Goal: Task Accomplishment & Management: Use online tool/utility

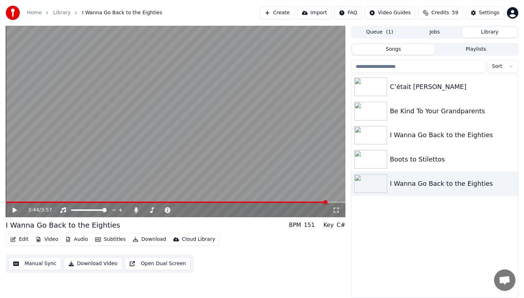
click at [285, 14] on button "Create" at bounding box center [277, 12] width 35 height 13
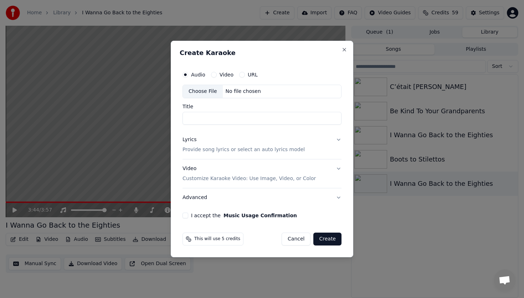
click at [251, 91] on div "No file chosen" at bounding box center [243, 91] width 41 height 7
click at [338, 168] on button "Video Customize Karaoke Video: Use Image, Video, or Color" at bounding box center [262, 173] width 159 height 29
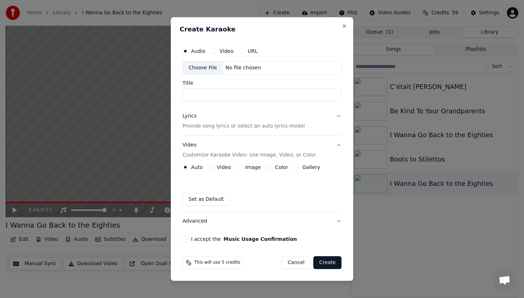
click at [211, 166] on button "Video" at bounding box center [212, 167] width 6 height 6
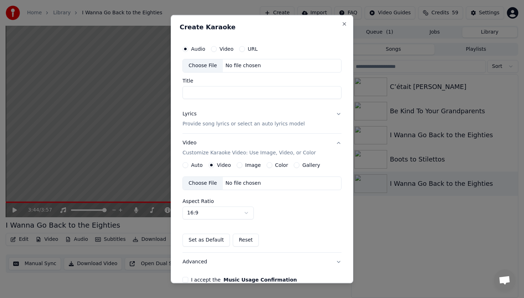
click at [210, 182] on div "Choose File" at bounding box center [203, 183] width 40 height 13
click at [246, 212] on body "Home Library I Wanna Go Back to the Eighties Create Import FAQ Video Guides Cre…" at bounding box center [262, 149] width 524 height 298
select select "****"
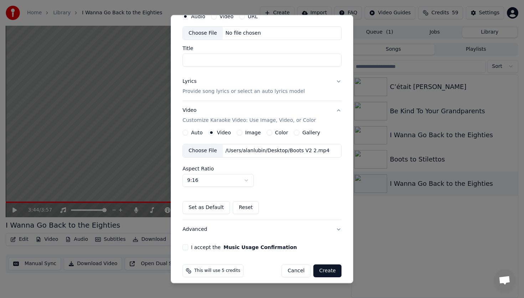
scroll to position [38, 0]
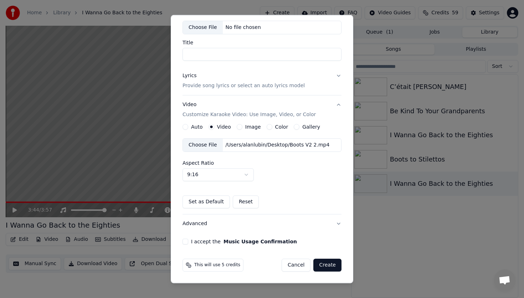
click at [187, 240] on button "I accept the Music Usage Confirmation" at bounding box center [186, 241] width 6 height 6
click at [339, 222] on button "Advanced" at bounding box center [262, 223] width 159 height 19
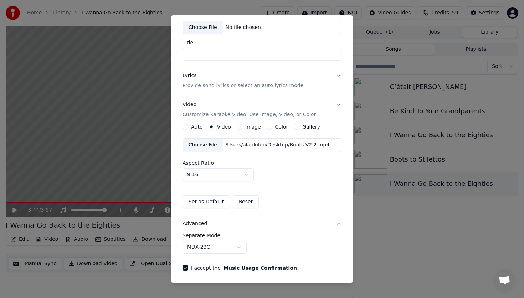
scroll to position [0, 0]
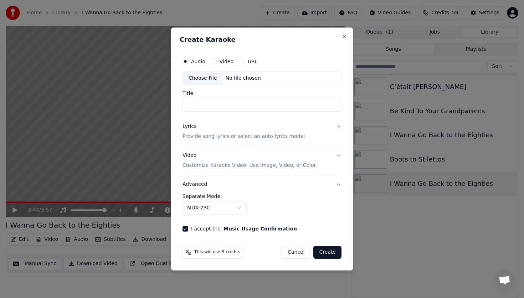
click at [338, 184] on button "Advanced" at bounding box center [262, 184] width 159 height 19
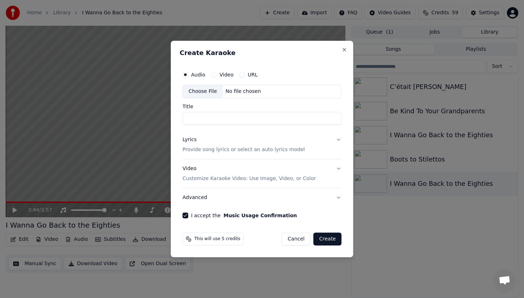
click at [339, 167] on button "Video Customize Karaoke Video: Use Image, Video, or Color" at bounding box center [262, 173] width 159 height 29
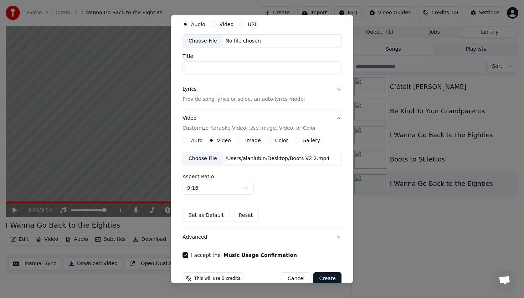
scroll to position [38, 0]
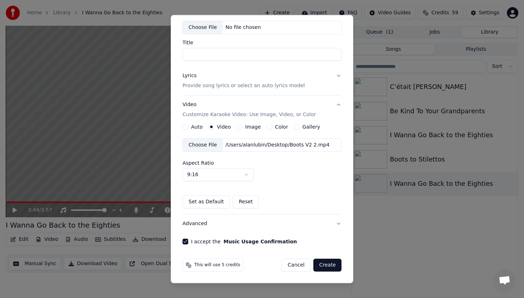
click at [327, 264] on button "Create" at bounding box center [328, 264] width 28 height 13
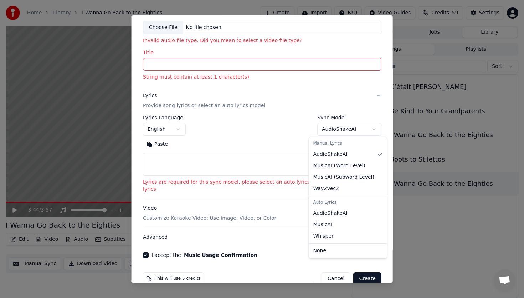
click at [364, 127] on body "**********" at bounding box center [262, 149] width 524 height 298
select select "**********"
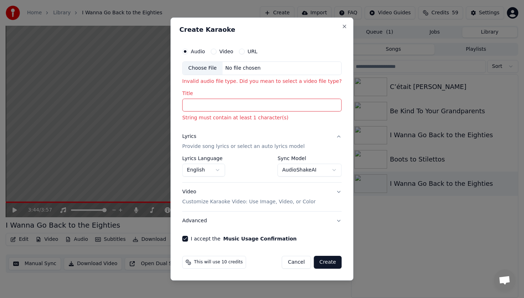
click at [198, 106] on input "Title" at bounding box center [261, 104] width 159 height 13
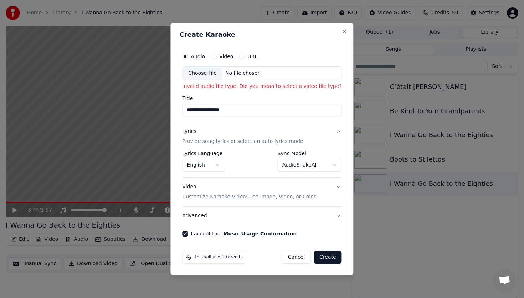
type input "**********"
click at [326, 256] on button "Create" at bounding box center [328, 256] width 28 height 13
click at [327, 258] on button "Create" at bounding box center [328, 256] width 28 height 13
click at [249, 72] on div "No file chosen" at bounding box center [243, 73] width 41 height 7
click at [214, 56] on button "Video" at bounding box center [214, 57] width 6 height 6
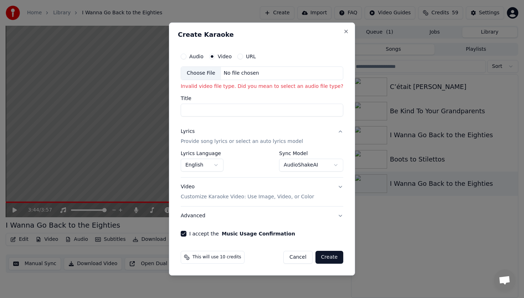
click at [300, 257] on button "Cancel" at bounding box center [298, 256] width 29 height 13
select select "**********"
select select
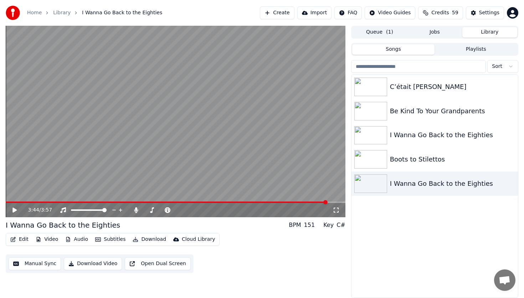
click at [282, 12] on button "Create" at bounding box center [277, 12] width 35 height 13
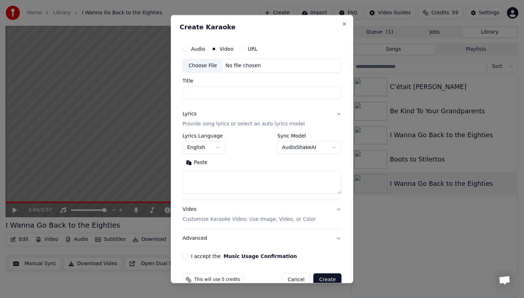
click at [213, 64] on div "Choose File" at bounding box center [203, 65] width 40 height 13
click at [205, 93] on input "Title" at bounding box center [262, 92] width 159 height 13
type input "**********"
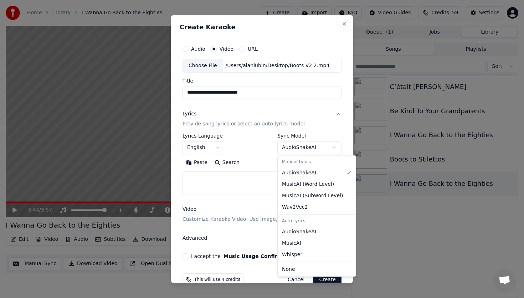
click at [334, 146] on body "**********" at bounding box center [262, 149] width 524 height 298
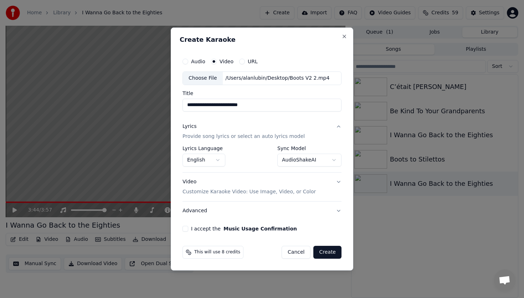
click at [185, 227] on button "I accept the Music Usage Confirmation" at bounding box center [186, 228] width 6 height 6
click at [326, 251] on button "Create" at bounding box center [328, 251] width 28 height 13
select select "**********"
select select
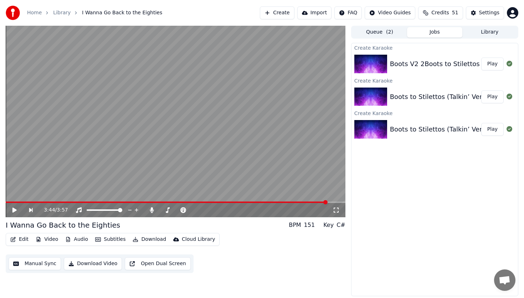
click at [493, 65] on button "Play" at bounding box center [493, 63] width 22 height 13
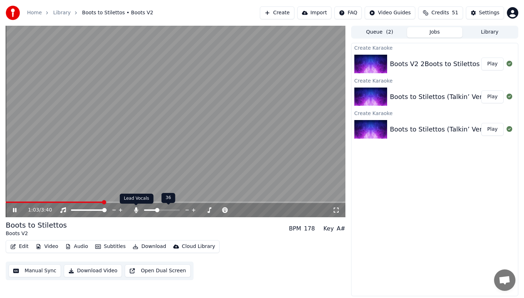
click at [136, 210] on icon at bounding box center [136, 210] width 4 height 6
click at [136, 210] on icon at bounding box center [136, 210] width 7 height 6
click at [162, 210] on span at bounding box center [163, 210] width 4 height 4
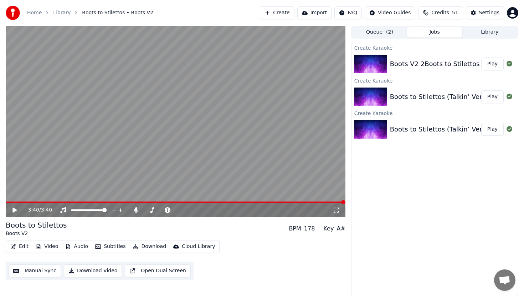
click at [494, 96] on button "Play" at bounding box center [493, 96] width 22 height 13
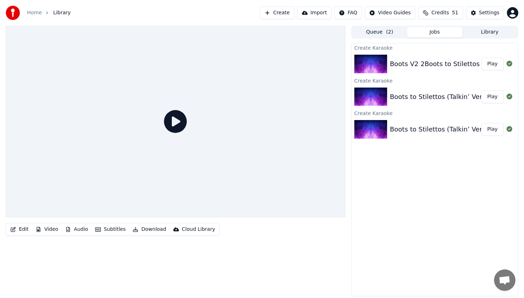
click at [179, 121] on icon at bounding box center [175, 121] width 23 height 23
click at [56, 200] on div at bounding box center [176, 121] width 340 height 191
click at [496, 129] on button "Play" at bounding box center [493, 129] width 22 height 13
click at [494, 128] on button "Play" at bounding box center [493, 129] width 22 height 13
click at [509, 96] on icon at bounding box center [510, 96] width 6 height 6
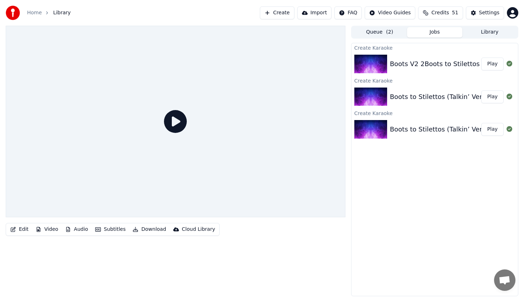
click at [493, 64] on button "Play" at bounding box center [493, 63] width 22 height 13
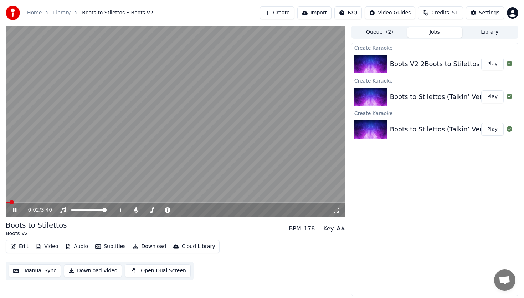
click at [15, 209] on icon at bounding box center [15, 210] width 4 height 4
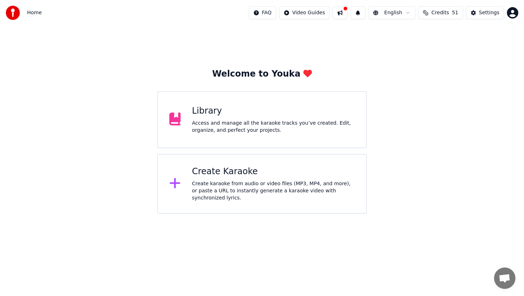
click at [208, 111] on div "Library" at bounding box center [273, 111] width 163 height 11
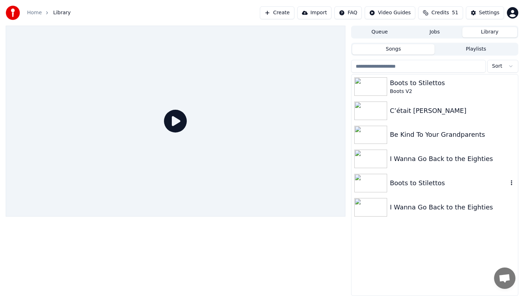
click at [366, 181] on img at bounding box center [371, 183] width 33 height 19
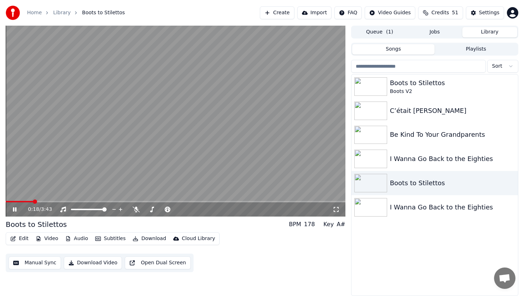
click at [16, 210] on icon at bounding box center [15, 210] width 4 height 4
